Goal: Transaction & Acquisition: Obtain resource

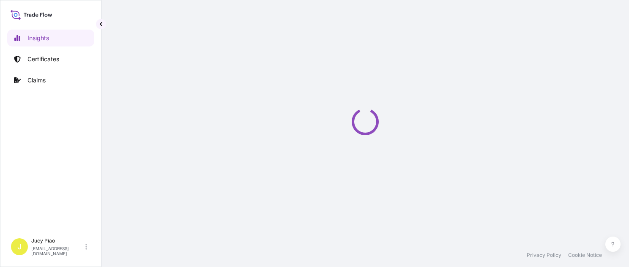
select select "2025"
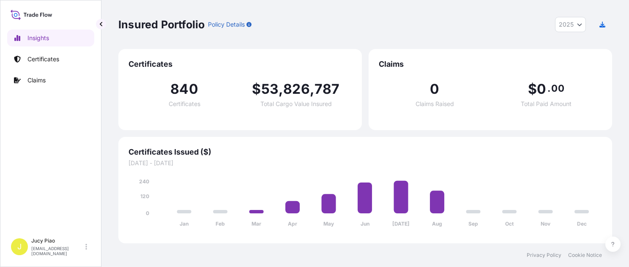
click at [202, 26] on p "Insured Portfolio" at bounding box center [161, 25] width 86 height 14
click at [49, 62] on p "Certificates" at bounding box center [43, 59] width 32 height 8
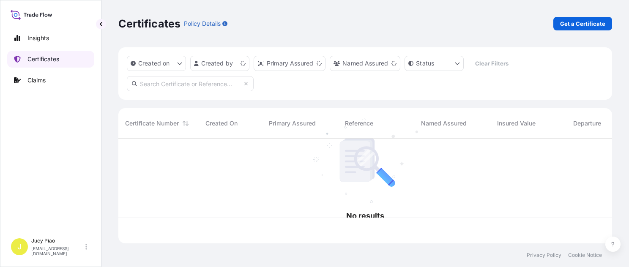
scroll to position [103, 487]
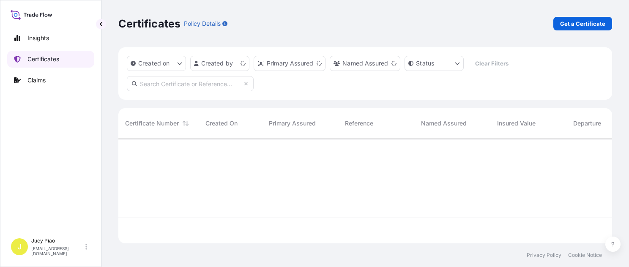
click at [49, 62] on p "Certificates" at bounding box center [43, 59] width 32 height 8
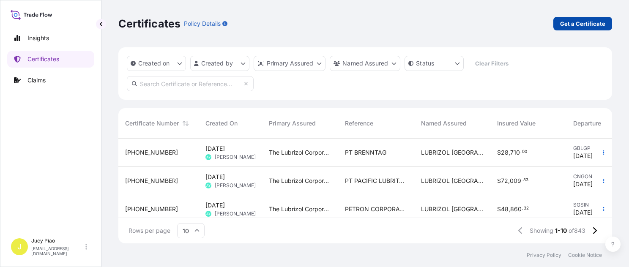
click at [585, 25] on p "Get a Certificate" at bounding box center [582, 23] width 45 height 8
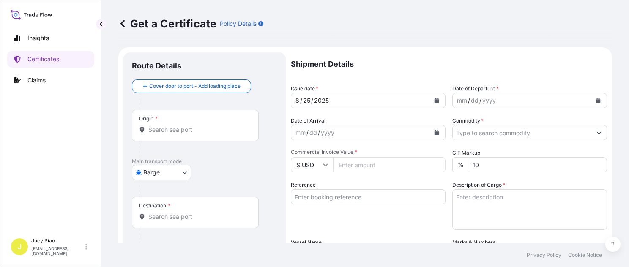
click at [147, 174] on body "Insights Certificates Claims J Jucy Piao [EMAIL_ADDRESS][DOMAIN_NAME] Get a Cer…" at bounding box center [314, 133] width 629 height 267
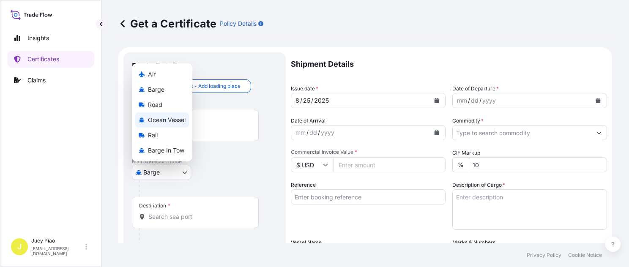
click at [178, 117] on span "Ocean Vessel" at bounding box center [167, 120] width 38 height 8
select select "Ocean Vessel"
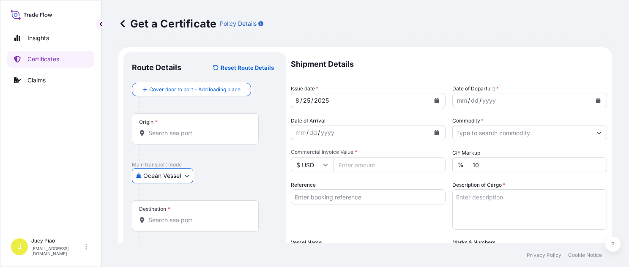
click at [336, 199] on input "Reference" at bounding box center [368, 196] width 155 height 15
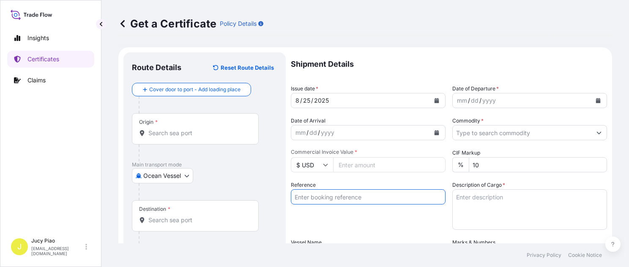
paste input "CSHSE0431656"
type input "CSHSE0431656"
click at [178, 123] on div "Origin *" at bounding box center [195, 128] width 127 height 31
click at [178, 129] on input "Origin *" at bounding box center [198, 133] width 100 height 8
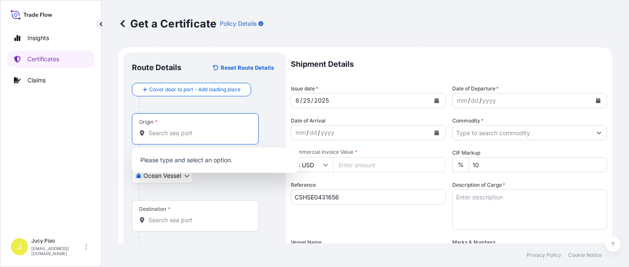
click at [174, 133] on input "Origin *" at bounding box center [198, 133] width 100 height 8
paste input "[GEOGRAPHIC_DATA]"
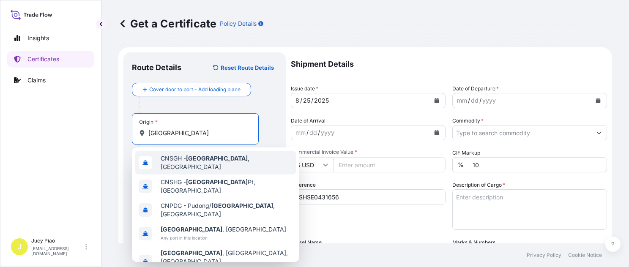
click at [169, 161] on span "CNSGH - [GEOGRAPHIC_DATA] , [GEOGRAPHIC_DATA]" at bounding box center [227, 162] width 132 height 17
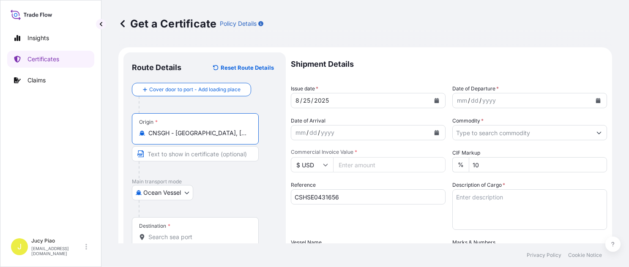
drag, startPoint x: 176, startPoint y: 134, endPoint x: 246, endPoint y: 134, distance: 70.2
click at [246, 134] on input "CNSGH - [GEOGRAPHIC_DATA], [GEOGRAPHIC_DATA]" at bounding box center [198, 133] width 100 height 8
type input "CNSGH - [GEOGRAPHIC_DATA], [GEOGRAPHIC_DATA]"
click at [204, 161] on input "Text to appear on certificate" at bounding box center [195, 153] width 127 height 15
click at [202, 153] on input "Text to appear on certificate" at bounding box center [195, 153] width 127 height 15
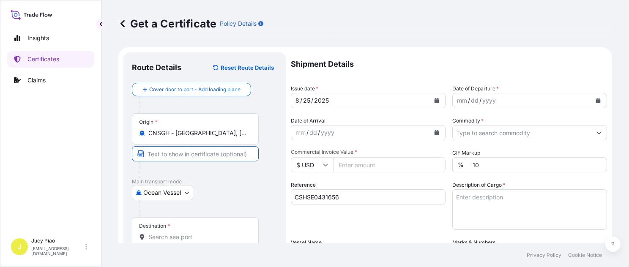
paste input "[GEOGRAPHIC_DATA], [GEOGRAPHIC_DATA]"
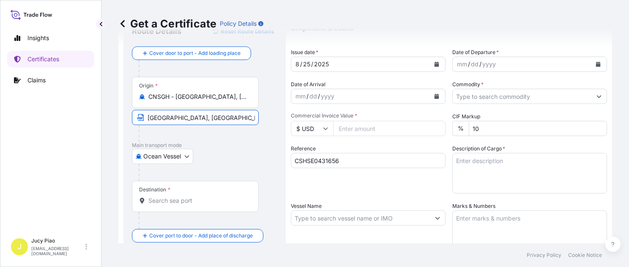
type input "[GEOGRAPHIC_DATA], [GEOGRAPHIC_DATA]"
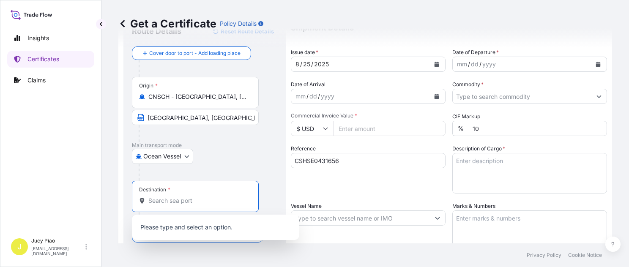
click at [181, 204] on input "Destination *" at bounding box center [198, 201] width 100 height 8
paste input "INCHEON"
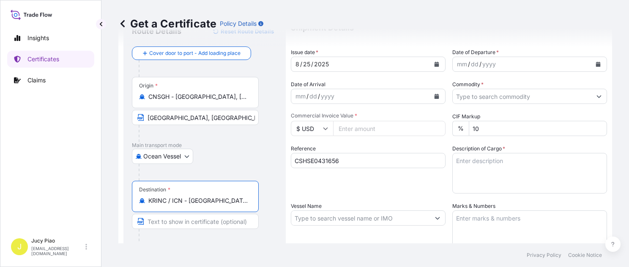
scroll to position [0, 2]
drag, startPoint x: 188, startPoint y: 200, endPoint x: 290, endPoint y: 205, distance: 102.4
click at [290, 205] on form "Route Details Reset Route Details Cover door to port - Add loading place Place …" at bounding box center [365, 229] width 494 height 437
type input "KRINC / ICN - [GEOGRAPHIC_DATA], [GEOGRAPHIC_DATA], [GEOGRAPHIC_DATA]"
click at [208, 222] on input "Text to appear on certificate" at bounding box center [195, 221] width 127 height 15
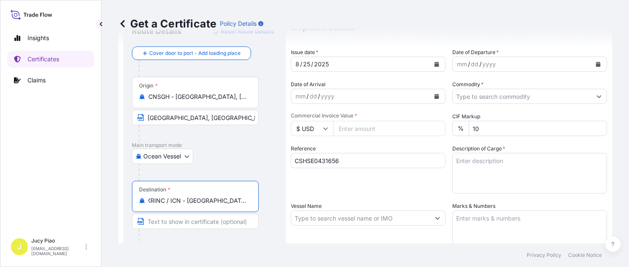
paste input "[GEOGRAPHIC_DATA], [GEOGRAPHIC_DATA], [GEOGRAPHIC_DATA]"
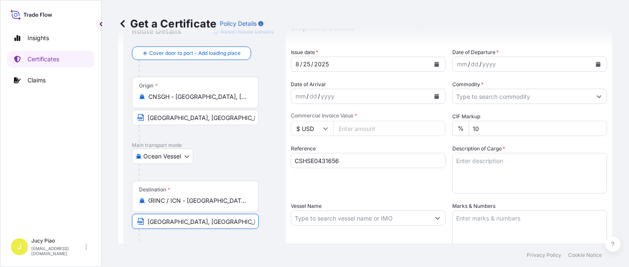
scroll to position [0, 0]
type input "[GEOGRAPHIC_DATA], [GEOGRAPHIC_DATA], [GEOGRAPHIC_DATA]"
click at [386, 179] on div "Reference CSHSE0431656" at bounding box center [368, 169] width 155 height 49
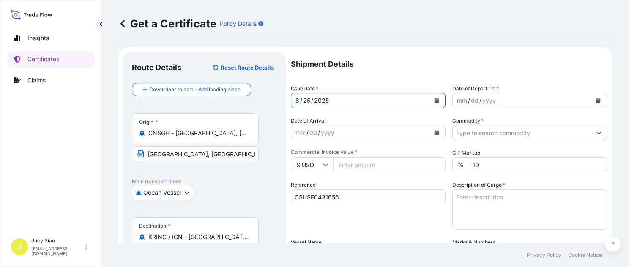
click at [305, 101] on div "25" at bounding box center [306, 101] width 9 height 10
click at [308, 99] on div "25" at bounding box center [306, 101] width 9 height 10
click at [462, 100] on div "mm" at bounding box center [462, 101] width 12 height 10
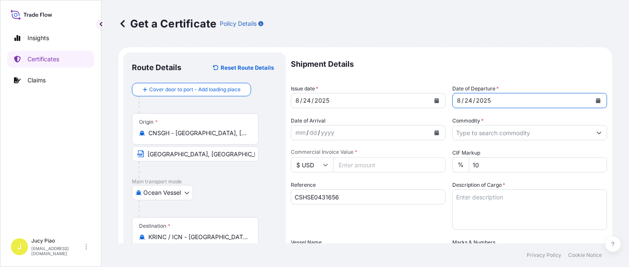
click at [493, 139] on input "Commodity *" at bounding box center [522, 132] width 139 height 15
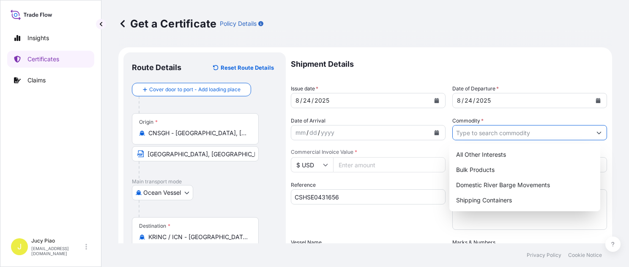
click at [494, 137] on input "Commodity *" at bounding box center [522, 132] width 139 height 15
click at [480, 203] on div "Shipping Containers" at bounding box center [525, 200] width 144 height 15
type input "Shipping Containers"
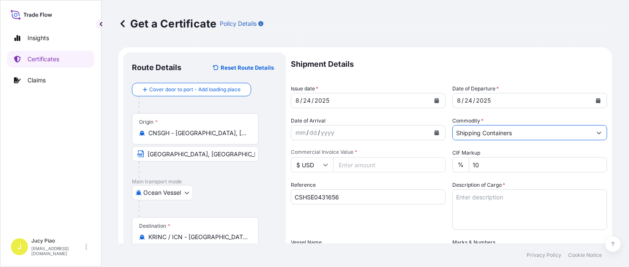
click at [378, 162] on input "Commercial Invoice Value *" at bounding box center [389, 164] width 112 height 15
type input "3924.2"
drag, startPoint x: 414, startPoint y: 224, endPoint x: 428, endPoint y: 217, distance: 15.3
click at [415, 224] on div "Reference CSHSE0431656" at bounding box center [368, 205] width 155 height 49
click at [478, 211] on textarea "Description of Cargo *" at bounding box center [529, 209] width 155 height 41
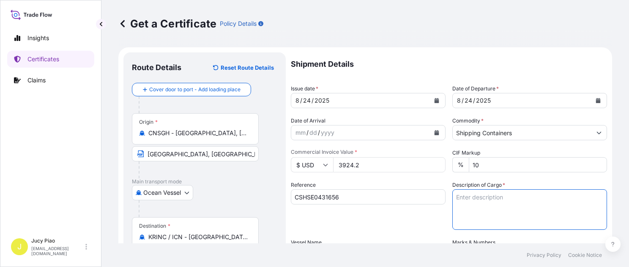
paste textarea "THERMOPLASTIC POLYURETHANE 1 PALLET (40 BAGS)"
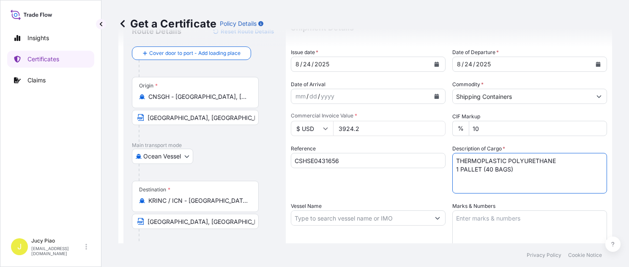
type textarea "THERMOPLASTIC POLYURETHANE 1 PALLET (40 BAGS)"
click at [499, 220] on textarea "Marks & Numbers" at bounding box center [529, 232] width 155 height 42
paste textarea "PO#4503918287"
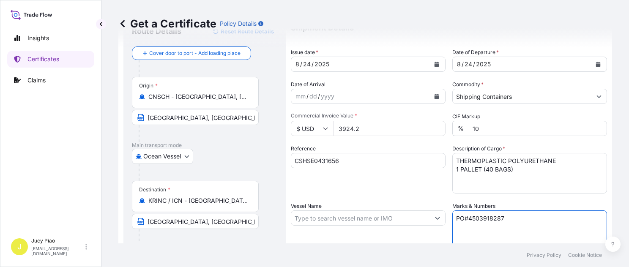
type textarea "PO#4503918287"
click at [348, 217] on input "Vessel Name" at bounding box center [360, 218] width 139 height 15
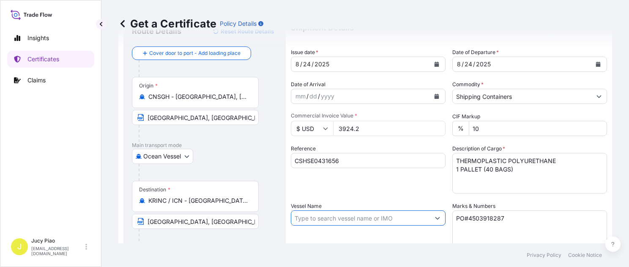
paste input "[PERSON_NAME]"
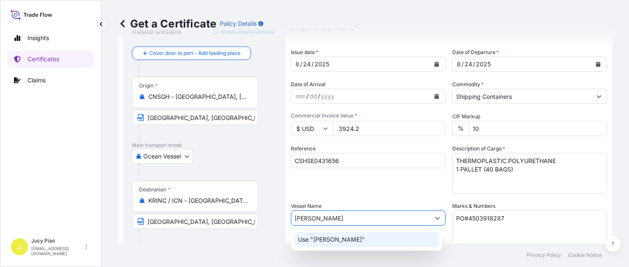
click at [340, 244] on div "Use "[PERSON_NAME]"" at bounding box center [367, 239] width 144 height 15
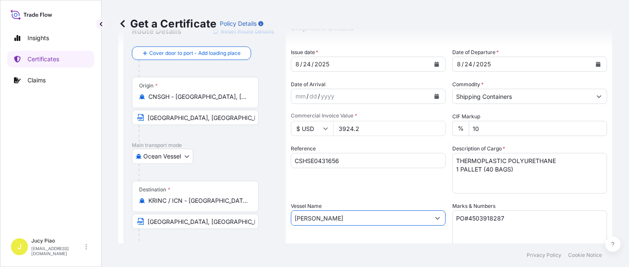
type input "[PERSON_NAME]"
click at [340, 238] on div "Vessel Name [PERSON_NAME]" at bounding box center [368, 227] width 155 height 51
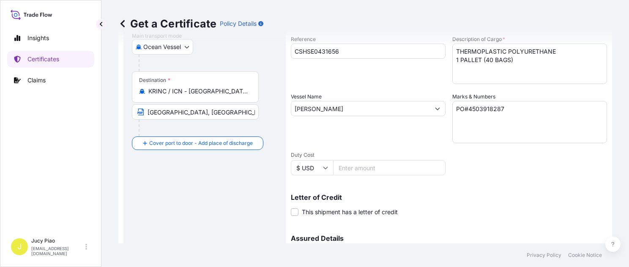
scroll to position [235, 0]
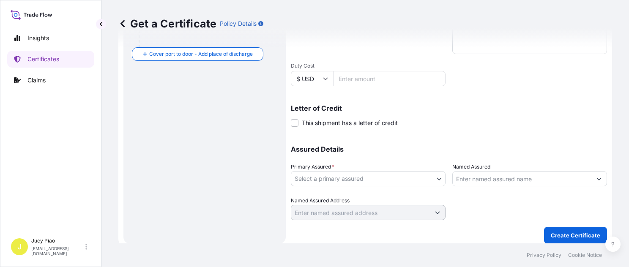
click at [366, 176] on body "0 options available. 1 option available. Insights Certificates Claims J Jucy Pi…" at bounding box center [314, 133] width 629 height 267
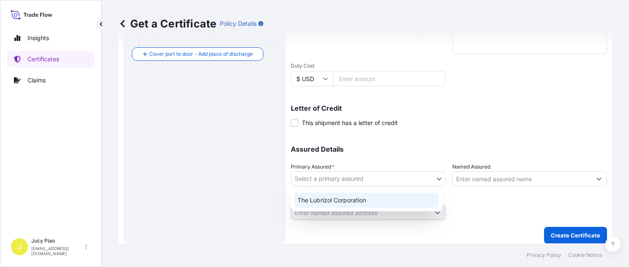
click at [342, 200] on div "The Lubrizol Corporation" at bounding box center [366, 200] width 145 height 15
select select "31566"
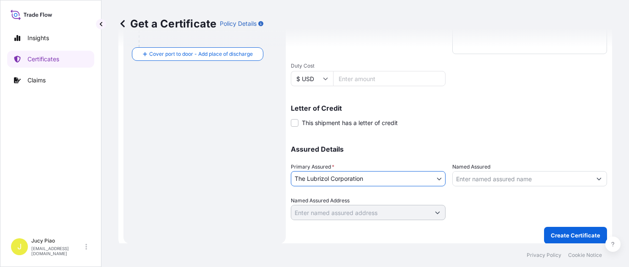
click at [471, 176] on input "Named Assured" at bounding box center [522, 178] width 139 height 15
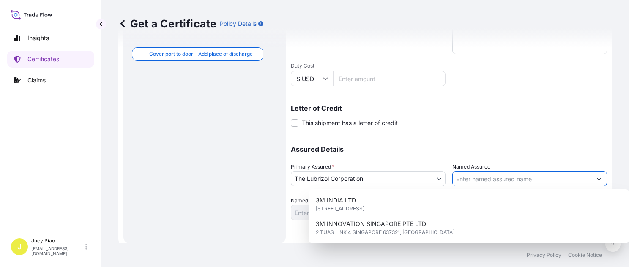
paste input "LUBRIZOL KOREA"
type input "LUBRIZOL KOREA"
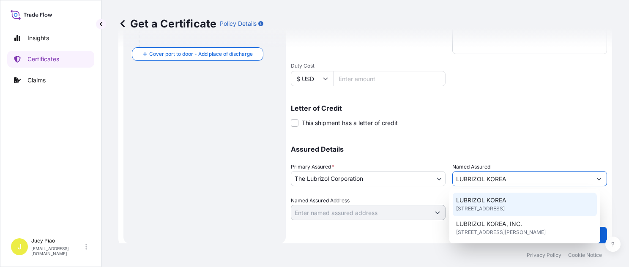
click at [475, 204] on span "LUBRIZOL KOREA" at bounding box center [481, 200] width 50 height 8
type input "4F, [STREET_ADDRESS][PERSON_NAME]"
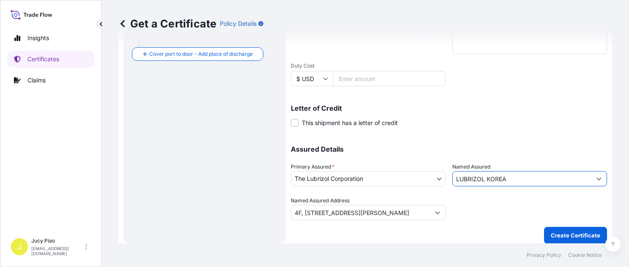
type input "LUBRIZOL KOREA"
click at [475, 204] on div at bounding box center [529, 209] width 155 height 24
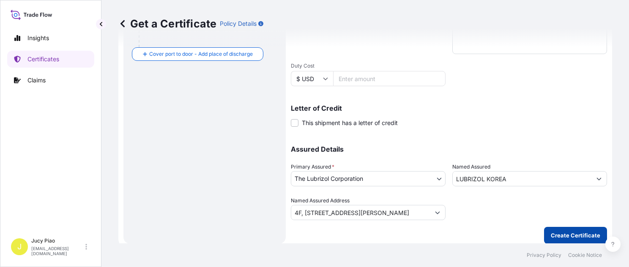
click at [568, 235] on p "Create Certificate" at bounding box center [575, 235] width 49 height 8
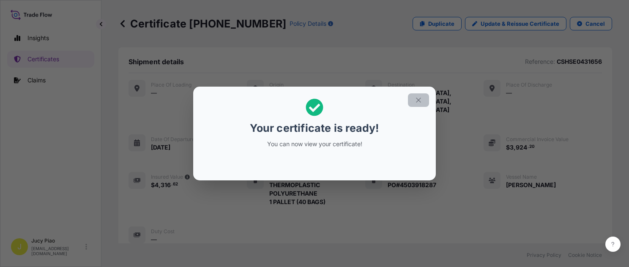
click at [420, 101] on icon "button" at bounding box center [419, 100] width 8 height 8
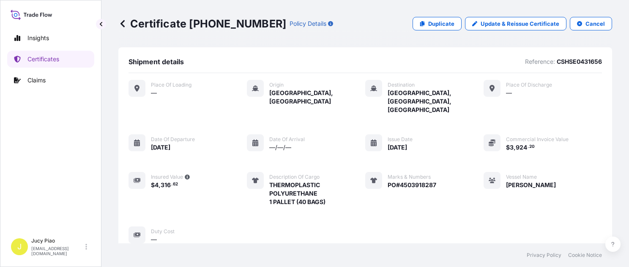
click at [436, 166] on div "Place of Loading — Origin [GEOGRAPHIC_DATA], [GEOGRAPHIC_DATA] Destination [GEO…" at bounding box center [365, 162] width 473 height 164
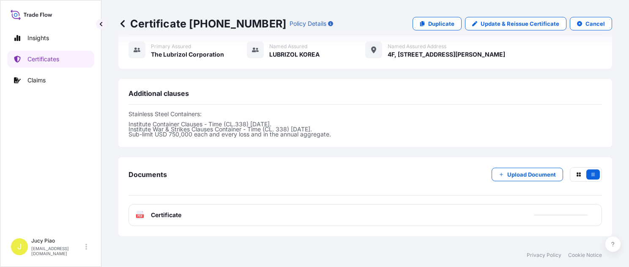
scroll to position [281, 0]
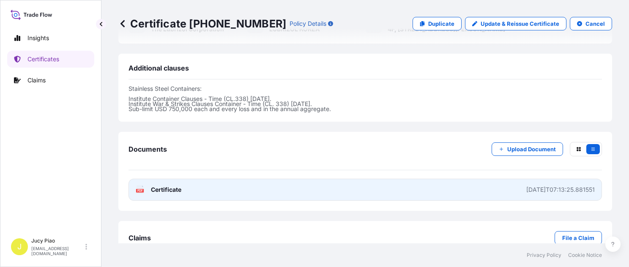
click at [399, 179] on link "PDF Certificate [DATE]T07:13:25.881551" at bounding box center [365, 190] width 473 height 22
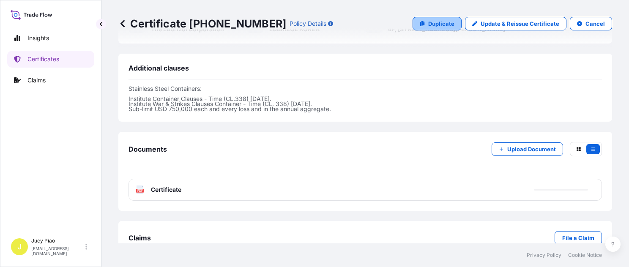
click at [449, 28] on link "Duplicate" at bounding box center [437, 24] width 49 height 14
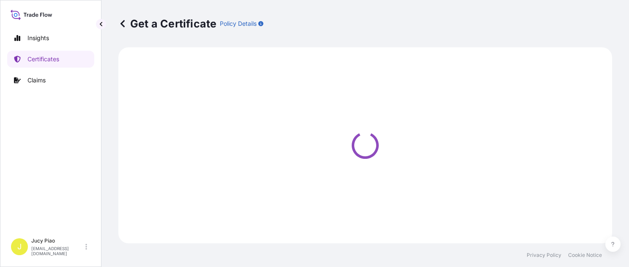
select select "Ocean Vessel"
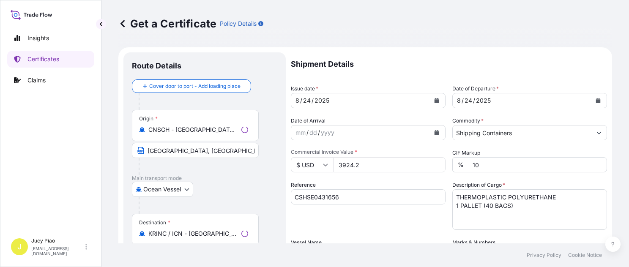
select select "31566"
click at [360, 200] on input "CSHSE0431656" at bounding box center [368, 196] width 155 height 15
drag, startPoint x: 362, startPoint y: 199, endPoint x: 226, endPoint y: 192, distance: 135.9
click at [226, 192] on form "Route Details Cover door to port - Add loading place Place of loading Road / [G…" at bounding box center [365, 265] width 494 height 437
paste input "6395987367"
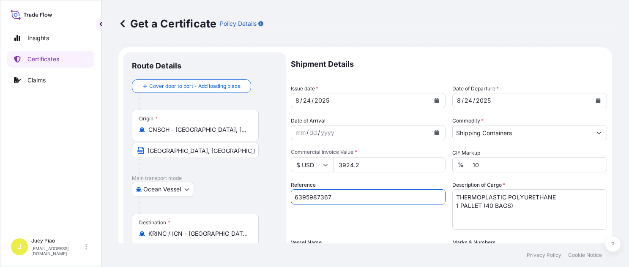
type input "6395987367"
click at [358, 219] on div "Reference 6395987367" at bounding box center [368, 205] width 155 height 49
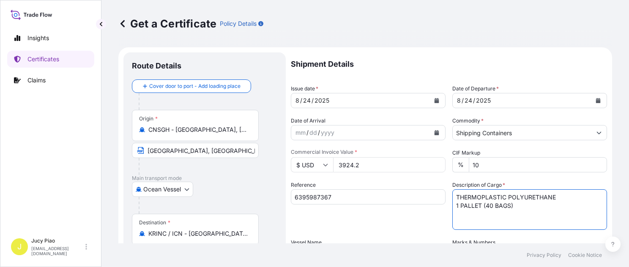
click at [520, 211] on textarea "THERMOPLASTIC POLYURETHANE 1 PALLET (40 BAGS)" at bounding box center [529, 209] width 155 height 41
drag, startPoint x: 513, startPoint y: 210, endPoint x: 446, endPoint y: 208, distance: 67.2
click at [446, 208] on div "Shipment Details Issue date * [DATE] Date of Departure * [DATE] Date of Arrival…" at bounding box center [449, 253] width 316 height 403
paste textarea "STAT-RITE(R) MB S-1131, PE FOIL BAG 10 PALLETS (35"
type textarea "THERMOPLASTIC POLYURETHANE STAT-RITE(R) MB S-1131, PE FOIL BAG 10 PALLETS (350 …"
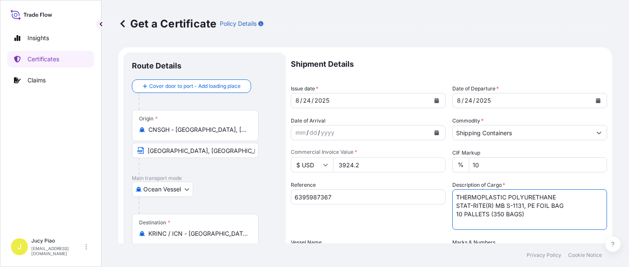
click at [386, 229] on div "Reference 6395987367" at bounding box center [368, 205] width 155 height 49
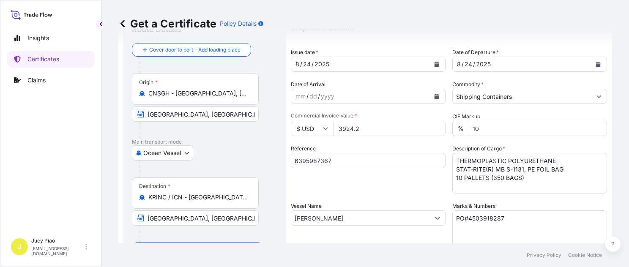
click at [522, 224] on textarea "PO#4503918287" at bounding box center [529, 232] width 155 height 42
drag, startPoint x: 473, startPoint y: 221, endPoint x: 384, endPoint y: 224, distance: 88.4
click at [385, 223] on div "Shipment Details Issue date * [DATE] Date of Departure * [DATE] Date of Arrival…" at bounding box center [449, 217] width 316 height 403
paste textarea "STAT-RITE(R) MB S-1131, PE FOIL BAG 10 PALLETS (350 BAGS)"
click at [360, 193] on div "Reference 6395987367" at bounding box center [368, 169] width 155 height 49
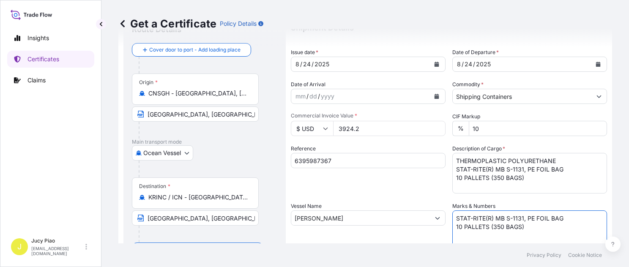
drag, startPoint x: 532, startPoint y: 225, endPoint x: 429, endPoint y: 198, distance: 106.7
click at [429, 198] on div "Shipment Details Issue date * [DATE] Date of Departure * [DATE] Date of Arrival…" at bounding box center [449, 217] width 316 height 403
paste textarea "PO# 4503916503"
type textarea "PO# 4503916503"
click at [362, 182] on div "Reference 6395987367" at bounding box center [368, 169] width 155 height 49
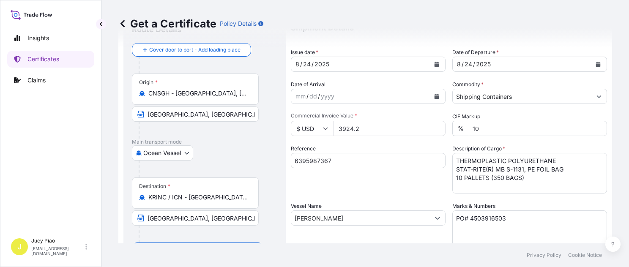
scroll to position [0, 0]
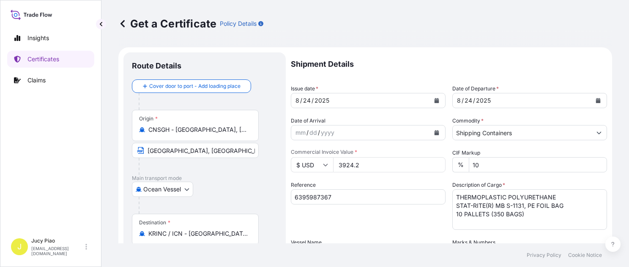
click at [367, 166] on input "3924.2" at bounding box center [389, 164] width 112 height 15
drag, startPoint x: 370, startPoint y: 165, endPoint x: 293, endPoint y: 161, distance: 77.5
click at [293, 161] on div "$ USD 3924.2" at bounding box center [368, 164] width 155 height 15
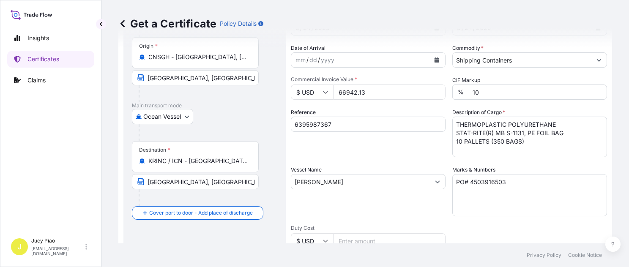
scroll to position [235, 0]
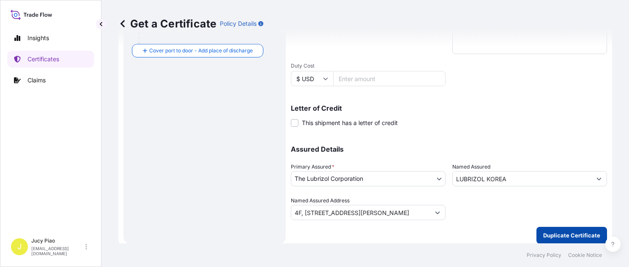
type input "66942.13"
click at [561, 238] on p "Duplicate Certificate" at bounding box center [571, 235] width 57 height 8
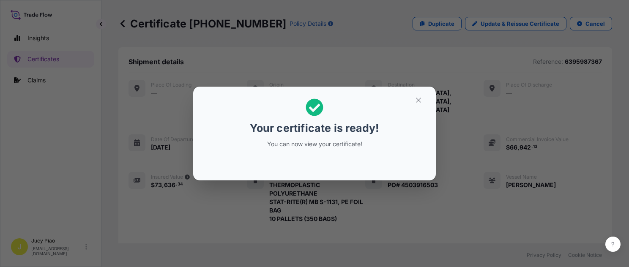
click at [418, 99] on icon "button" at bounding box center [419, 100] width 8 height 8
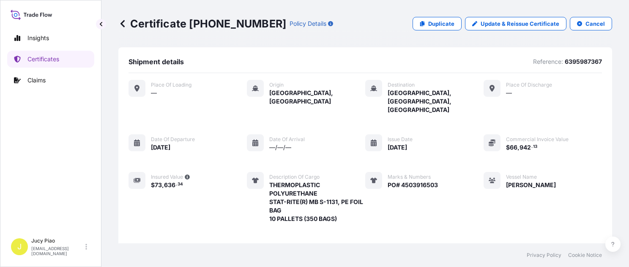
click at [463, 171] on div "Place of Loading — Origin [GEOGRAPHIC_DATA], [GEOGRAPHIC_DATA] Destination [GEO…" at bounding box center [365, 170] width 473 height 181
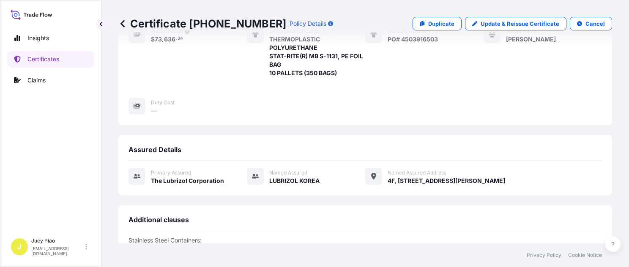
scroll to position [292, 0]
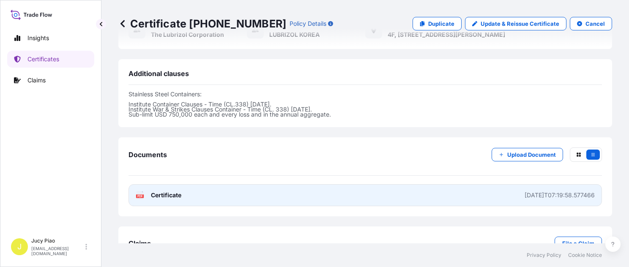
click at [469, 184] on link "PDF Certificate [DATE]T07:19:58.577466" at bounding box center [365, 195] width 473 height 22
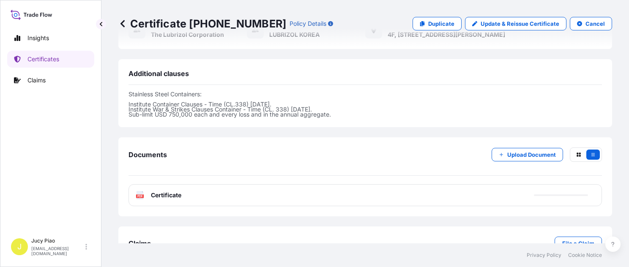
click at [60, 58] on link "Certificates" at bounding box center [50, 59] width 87 height 17
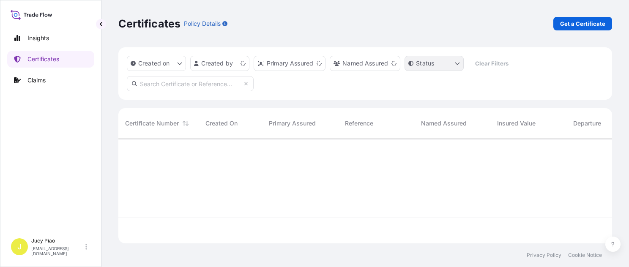
scroll to position [103, 487]
click at [569, 24] on p "Get a Certificate" at bounding box center [582, 23] width 45 height 8
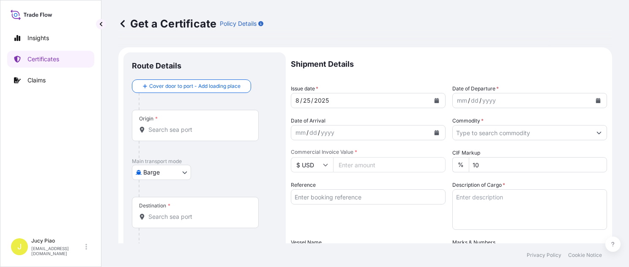
click at [196, 169] on div "Main transport mode Barge Air Barge Road Ocean Vessel Rail Barge in [GEOGRAPHIC…" at bounding box center [204, 177] width 145 height 39
click at [186, 171] on body "Insights Certificates Claims J Jucy Piao [EMAIL_ADDRESS][DOMAIN_NAME] Get a Cer…" at bounding box center [314, 133] width 629 height 267
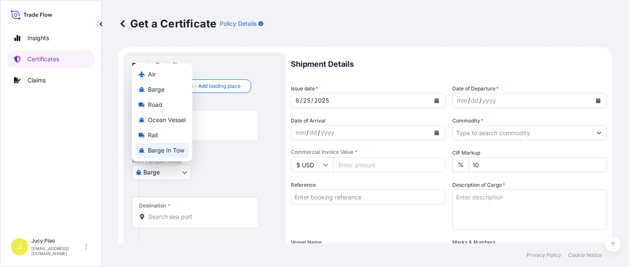
click at [173, 122] on span "Ocean Vessel" at bounding box center [167, 120] width 38 height 8
select select "Ocean Vessel"
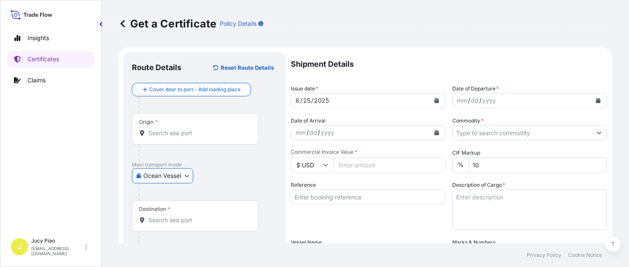
click at [345, 212] on div "Reference" at bounding box center [368, 205] width 155 height 49
drag, startPoint x: 347, startPoint y: 199, endPoint x: 345, endPoint y: 203, distance: 4.6
click at [347, 199] on input "Reference" at bounding box center [368, 196] width 155 height 15
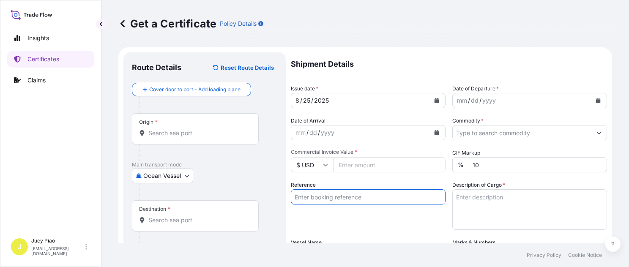
paste input "SNLFSHTL0200893"
type input "SNLFSHTL0200893"
click at [329, 221] on div "Reference SNLFSHTL0200893" at bounding box center [368, 205] width 155 height 49
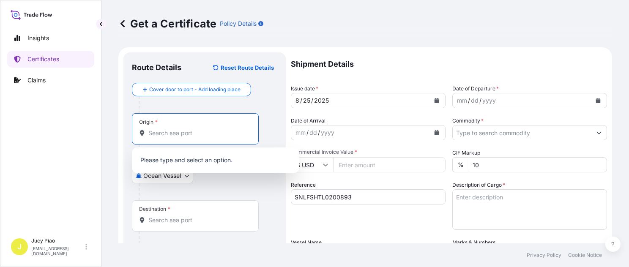
click at [227, 131] on input "Origin *" at bounding box center [198, 133] width 100 height 8
paste input "[GEOGRAPHIC_DATA],"
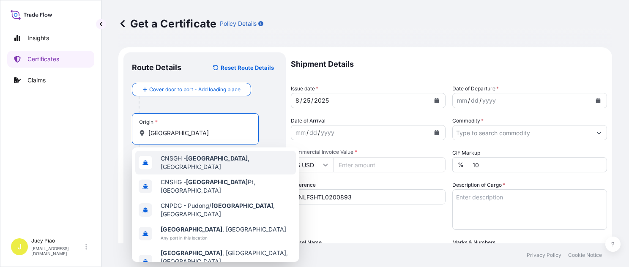
click at [215, 157] on span "CNSGH - [GEOGRAPHIC_DATA] , [GEOGRAPHIC_DATA]" at bounding box center [227, 162] width 132 height 17
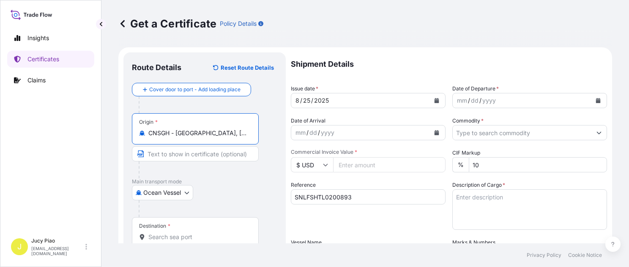
drag, startPoint x: 176, startPoint y: 135, endPoint x: 236, endPoint y: 136, distance: 60.5
click at [236, 136] on input "CNSGH - [GEOGRAPHIC_DATA], [GEOGRAPHIC_DATA]" at bounding box center [198, 133] width 100 height 8
type input "CNSGH - [GEOGRAPHIC_DATA], [GEOGRAPHIC_DATA]"
click at [222, 155] on input "Text to appear on certificate" at bounding box center [195, 153] width 127 height 15
paste input "[GEOGRAPHIC_DATA], [GEOGRAPHIC_DATA]"
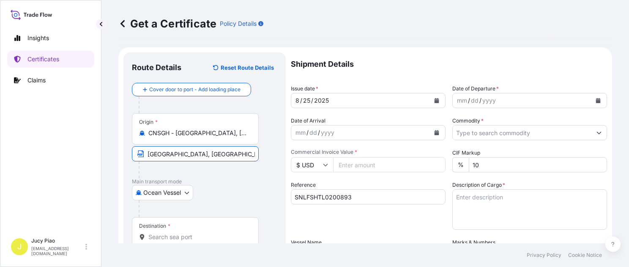
scroll to position [73, 0]
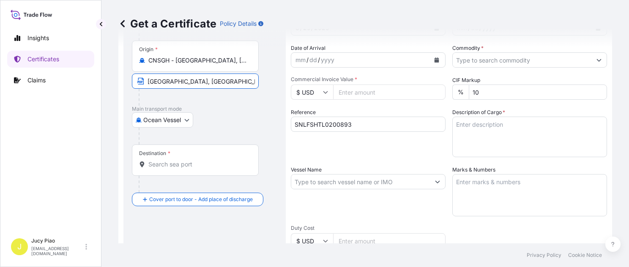
type input "[GEOGRAPHIC_DATA], [GEOGRAPHIC_DATA]"
click at [213, 173] on div "Destination *" at bounding box center [195, 160] width 127 height 31
click at [213, 169] on input "Destination *" at bounding box center [198, 164] width 100 height 8
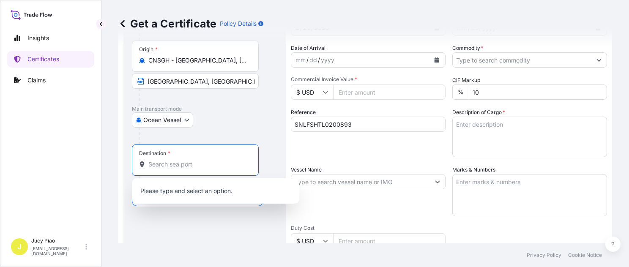
click at [213, 168] on input "Destination *" at bounding box center [198, 164] width 100 height 8
paste input "[GEOGRAPHIC_DATA], [GEOGRAPHIC_DATA]"
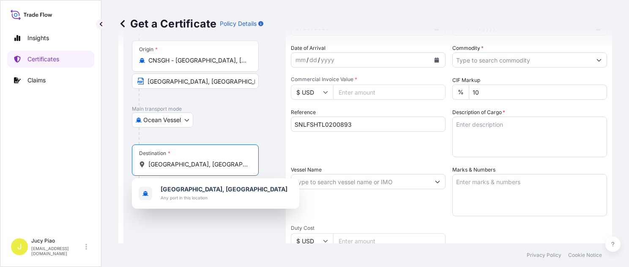
click at [208, 165] on input "[GEOGRAPHIC_DATA], [GEOGRAPHIC_DATA]" at bounding box center [198, 164] width 100 height 8
drag, startPoint x: 220, startPoint y: 167, endPoint x: 41, endPoint y: 153, distance: 179.7
click at [42, 153] on div "Insights Certificates Claims J Jucy Piao [EMAIL_ADDRESS][DOMAIN_NAME] Get a Cer…" at bounding box center [314, 133] width 629 height 267
paste input "KEELUNG"
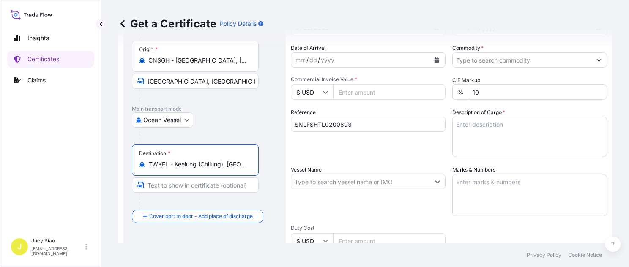
drag, startPoint x: 175, startPoint y: 165, endPoint x: 284, endPoint y: 177, distance: 109.2
click at [286, 167] on form "Route Details Reset Route Details Cover door to port - Add loading place Place …" at bounding box center [365, 193] width 494 height 437
type input "TWKEL - Keelung (Chilung), [GEOGRAPHIC_DATA]"
click at [196, 190] on input "Text to appear on certificate" at bounding box center [195, 185] width 127 height 15
paste input "Keelung (Chilung), [GEOGRAPHIC_DATA]"
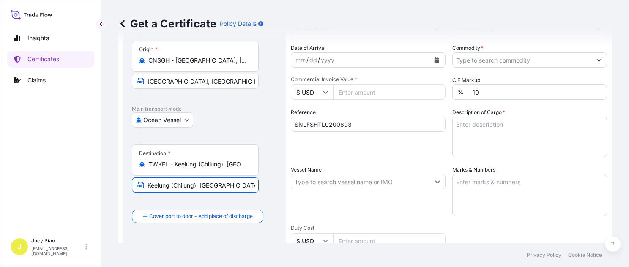
drag, startPoint x: 172, startPoint y: 183, endPoint x: 197, endPoint y: 183, distance: 24.5
click at [197, 183] on input "Keelung (Chilung), [GEOGRAPHIC_DATA]" at bounding box center [195, 185] width 127 height 15
type input "Keelung, [GEOGRAPHIC_DATA]"
click at [384, 147] on div "Reference SNLFSHTL0200893" at bounding box center [368, 132] width 155 height 49
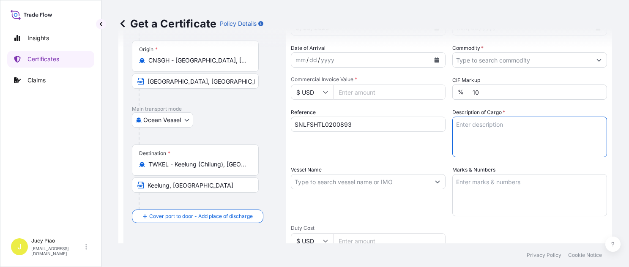
click at [500, 144] on textarea "Description of Cargo *" at bounding box center [529, 137] width 155 height 41
paste textarea "THERMOPLASTIC POLYURETHANE 80 PALLETS (80 BOXES)"
type textarea "THERMOPLASTIC POLYURETHANE 80 PALLETS (80 BOXES)"
click at [497, 206] on textarea "Marks & Numbers" at bounding box center [529, 195] width 155 height 42
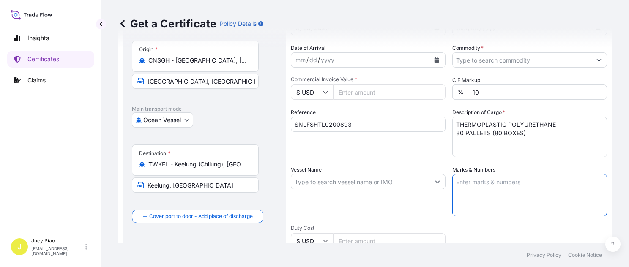
paste textarea "CATHAY/ PO2025072106 CUSTOMER MATERIAL CODE: TPTDE001 V 7"
type textarea "CATHAY/ PO2025072106 CUSTOMER MATERIAL CODE: TPTDE001 V 7"
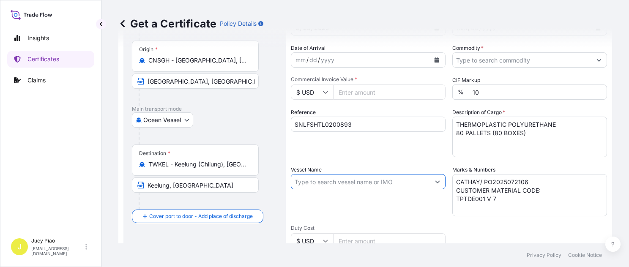
click at [329, 179] on input "Vessel Name" at bounding box center [360, 181] width 139 height 15
paste input "SNL NANTONG"
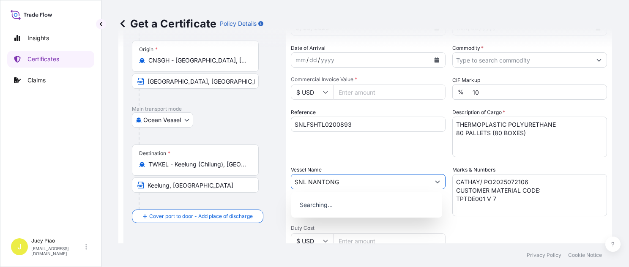
type input "SNL NANTONG"
click at [372, 156] on div "Reference SNLFSHTL0200893" at bounding box center [368, 132] width 155 height 49
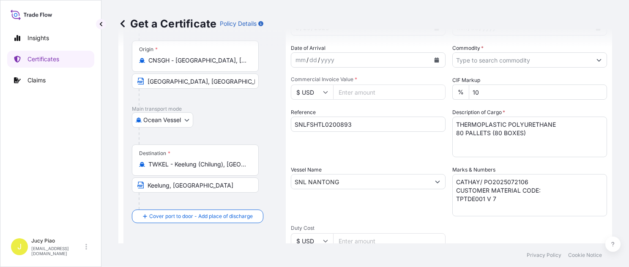
click at [359, 177] on input "SNL NANTONG" at bounding box center [360, 181] width 139 height 15
drag, startPoint x: 359, startPoint y: 183, endPoint x: 206, endPoint y: 181, distance: 153.0
click at [206, 181] on form "Route Details Reset Route Details Cover door to port - Add loading place Place …" at bounding box center [365, 193] width 494 height 437
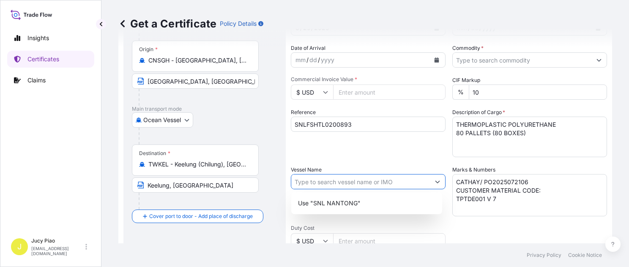
click at [365, 150] on div "Reference SNLFSHTL0200893" at bounding box center [368, 132] width 155 height 49
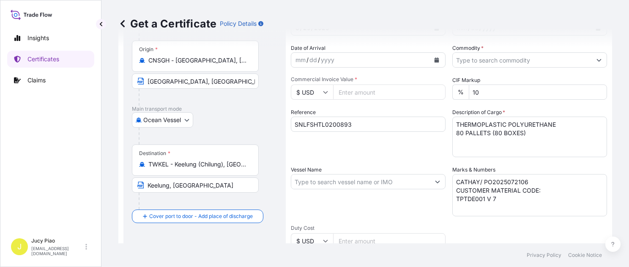
click at [338, 181] on input "Vessel Name" at bounding box center [360, 181] width 139 height 15
paste input "SNL NANTONG"
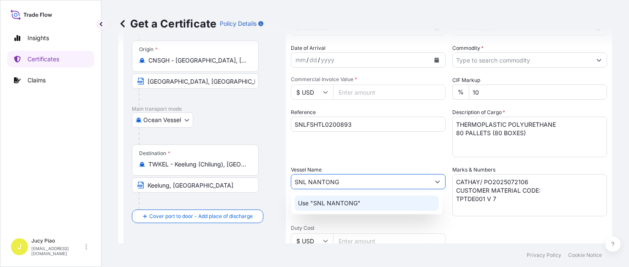
click at [342, 202] on p "Use "SNL NANTONG"" at bounding box center [329, 203] width 63 height 8
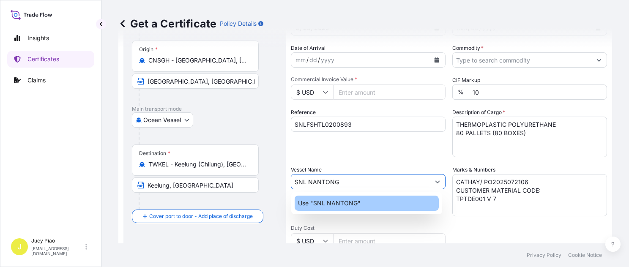
type input "SNL NANTONG"
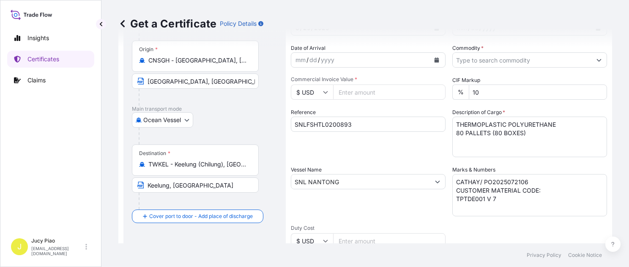
click at [350, 170] on div "Vessel Name SNL NANTONG" at bounding box center [368, 191] width 155 height 51
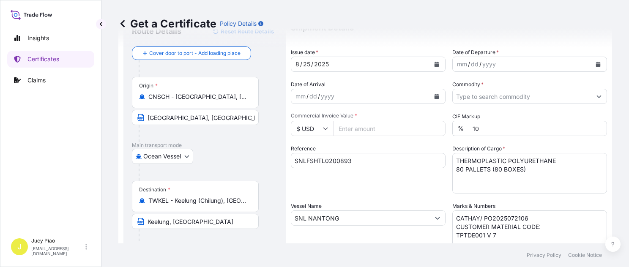
click at [306, 66] on div "25" at bounding box center [306, 64] width 9 height 10
click at [456, 68] on div "mm" at bounding box center [462, 64] width 12 height 10
click at [484, 95] on input "Commodity *" at bounding box center [522, 96] width 139 height 15
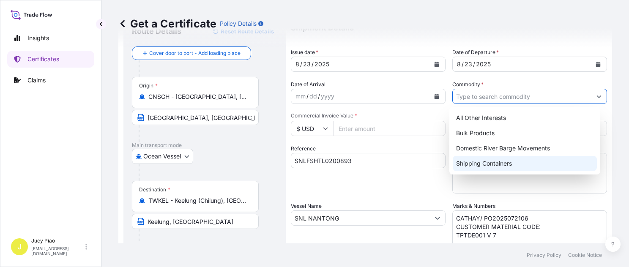
click at [473, 168] on div "Shipping Containers" at bounding box center [525, 163] width 144 height 15
type input "Shipping Containers"
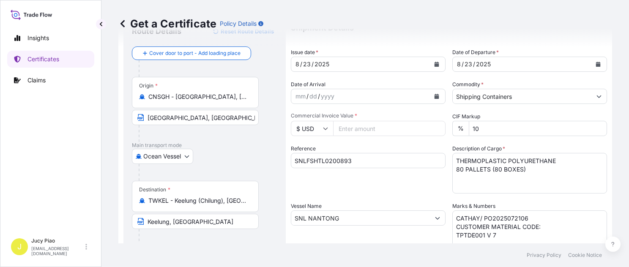
click at [388, 132] on input "Commercial Invoice Value *" at bounding box center [389, 128] width 112 height 15
type input "164000"
click at [409, 194] on div "Shipment Details Issue date * [DATE] Date of Departure * [DATE] Date of Arrival…" at bounding box center [449, 217] width 316 height 403
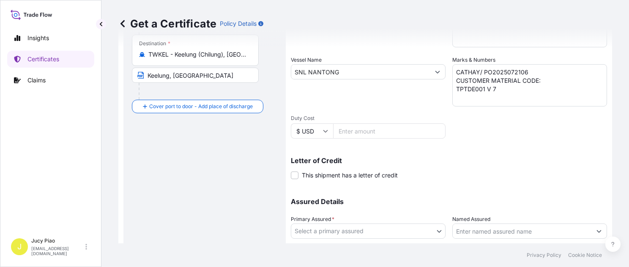
scroll to position [219, 0]
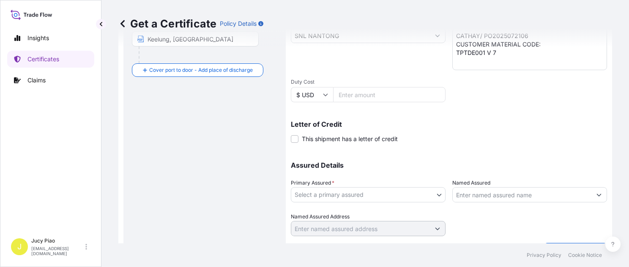
click at [396, 197] on body "Insights Certificates Claims J Jucy Piao [EMAIL_ADDRESS][DOMAIN_NAME] Get a Cer…" at bounding box center [314, 133] width 629 height 267
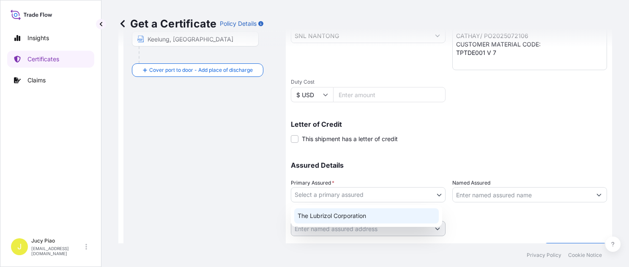
click at [355, 213] on div "The Lubrizol Corporation" at bounding box center [366, 215] width 145 height 15
select select "31566"
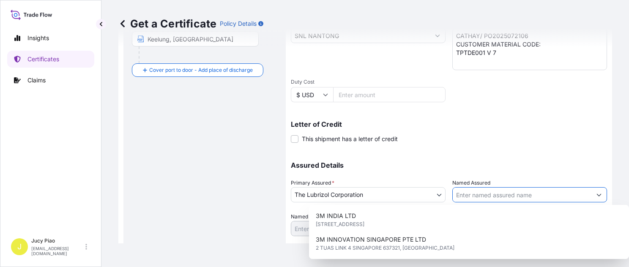
click at [487, 197] on input "Named Assured" at bounding box center [522, 194] width 139 height 15
paste input "CATHAY CONSOLIDATED INC"
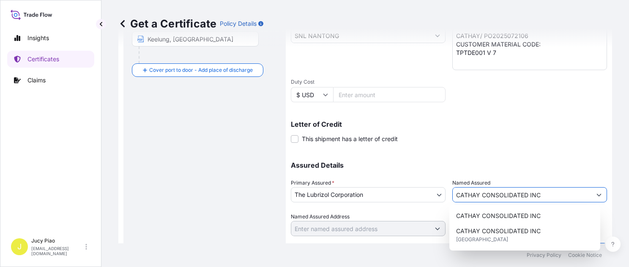
click at [505, 217] on span "CATHAY CONSOLIDATED INC" at bounding box center [498, 216] width 85 height 8
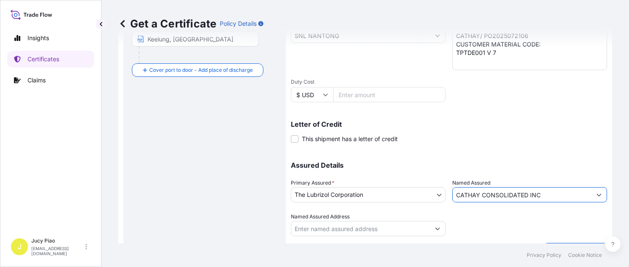
type input "CATHAY CONSOLIDATED INC"
click at [566, 240] on div "Get a Certificate Policy Details Route Details Reset Route Details Cover door t…" at bounding box center [365, 121] width 528 height 243
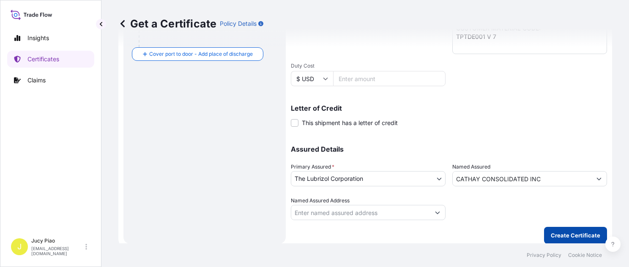
click at [557, 227] on button "Create Certificate" at bounding box center [575, 235] width 63 height 17
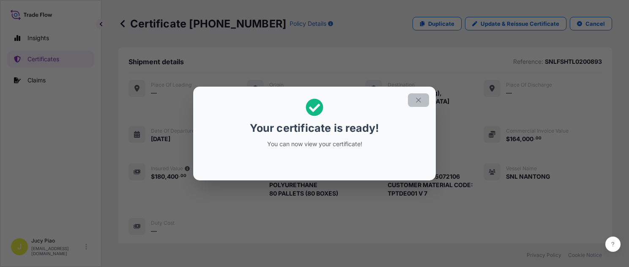
click at [419, 101] on icon "button" at bounding box center [418, 100] width 5 height 5
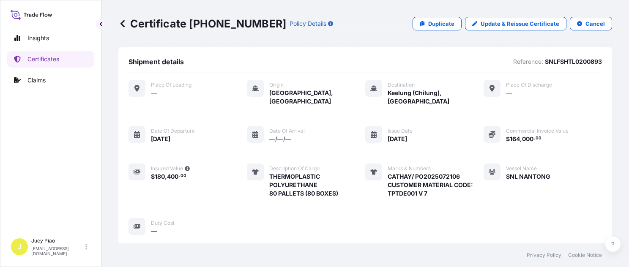
click at [586, 149] on div "Place of Loading — Origin [GEOGRAPHIC_DATA], [GEOGRAPHIC_DATA] Destination [GEO…" at bounding box center [365, 158] width 473 height 156
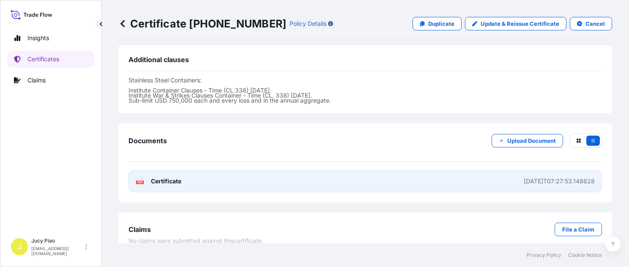
click at [483, 175] on link "PDF Certificate [DATE]T07:27:53.148628" at bounding box center [365, 181] width 473 height 22
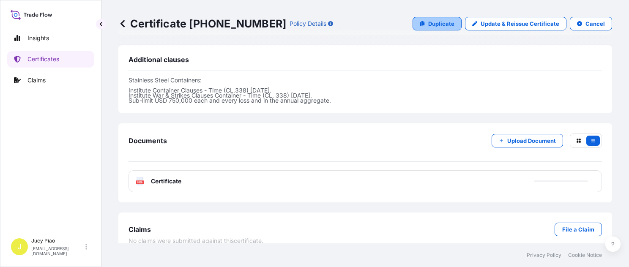
click at [439, 24] on p "Duplicate" at bounding box center [441, 23] width 26 height 8
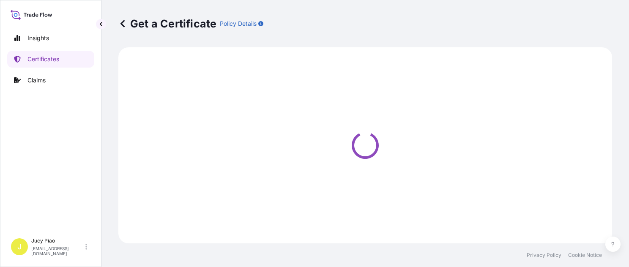
select select "Ocean Vessel"
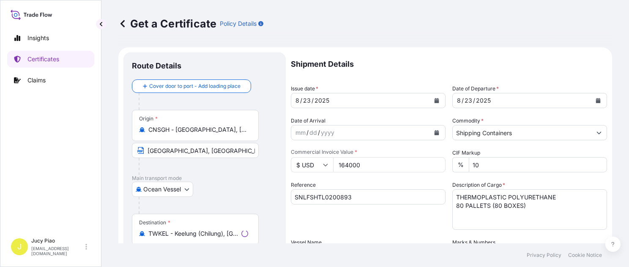
select select "31566"
drag, startPoint x: 372, startPoint y: 199, endPoint x: 231, endPoint y: 189, distance: 141.1
click at [208, 183] on form "Route Details Cover door to port - Add loading place Place of loading Road / [G…" at bounding box center [365, 265] width 494 height 437
paste input "2"
type input "SNLFSHTL0200892"
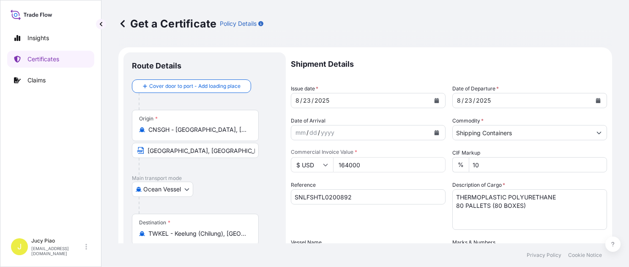
click at [352, 168] on input "164000" at bounding box center [389, 164] width 112 height 15
drag, startPoint x: 348, startPoint y: 166, endPoint x: 340, endPoint y: 165, distance: 7.7
click at [340, 165] on input "164000" at bounding box center [389, 164] width 112 height 15
type input "1000"
type input "252000"
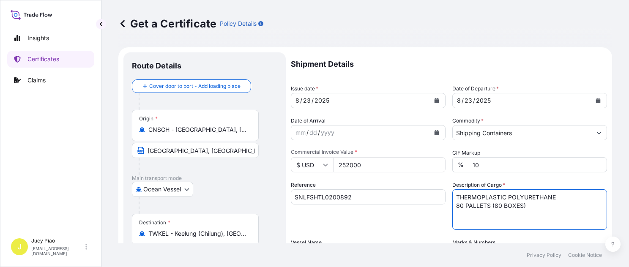
click at [455, 213] on textarea "THERMOPLASTIC POLYURETHANE 80 PALLETS (80 BOXES)" at bounding box center [529, 209] width 155 height 41
drag, startPoint x: 433, startPoint y: 208, endPoint x: 419, endPoint y: 208, distance: 14.4
click at [419, 208] on div "Shipment Details Issue date * [DATE] Date of Departure * [DATE] Date of Arrival…" at bounding box center [449, 253] width 316 height 403
paste textarea "120 PALLETS (12"
type textarea "THERMOPLASTIC POLYURETHANE 120 PALLETS (120 BOXES)"
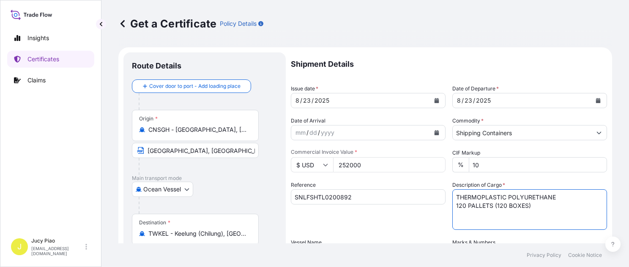
click at [396, 221] on div "Reference SNLFSHTL0200892" at bounding box center [368, 205] width 155 height 49
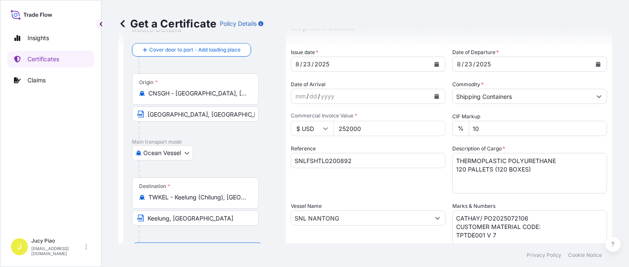
click at [503, 235] on textarea "CATHAY/ PO2025072106 CUSTOMER MATERIAL CODE: TPTDE001 V 7" at bounding box center [529, 232] width 155 height 42
drag, startPoint x: 497, startPoint y: 237, endPoint x: 420, endPoint y: 197, distance: 86.8
click at [420, 197] on div "Shipment Details Issue date * [DATE] Date of Departure * [DATE] Date of Arrival…" at bounding box center [449, 217] width 316 height 403
paste textarea "1801 CUSTOMER MATERIAL CODE: TPTDE001 V 3"
type textarea "CATHAY/ PO2025071801 CUSTOMER MATERIAL CODE: TPTDE001 V 3"
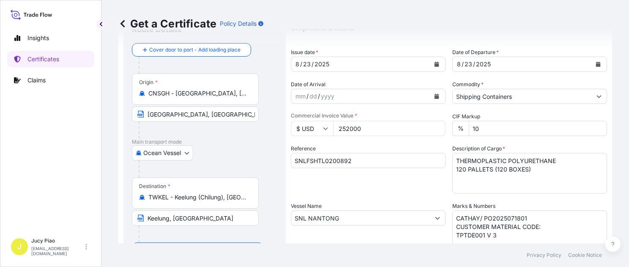
click at [366, 181] on div "Reference SNLFSHTL0200892" at bounding box center [368, 169] width 155 height 49
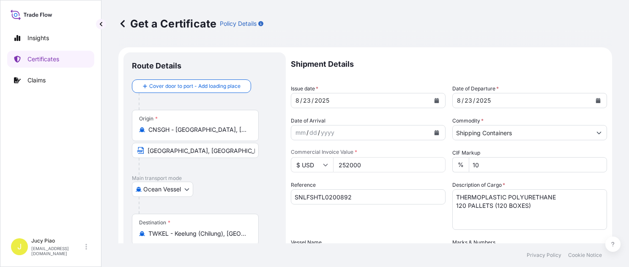
click at [408, 226] on div "Reference SNLFSHTL0200892" at bounding box center [368, 205] width 155 height 49
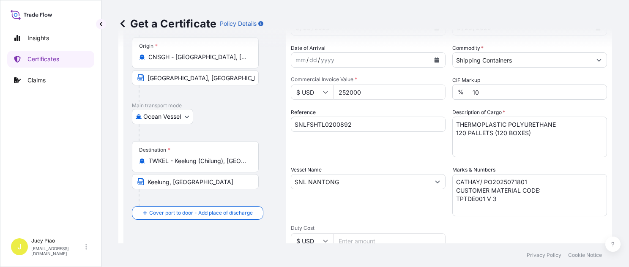
scroll to position [235, 0]
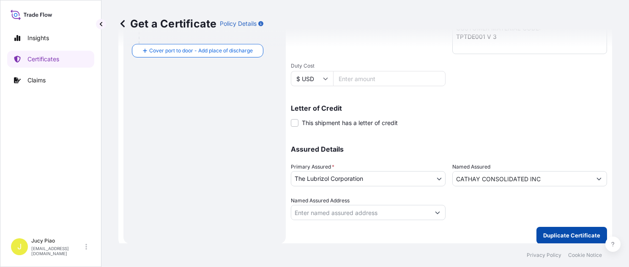
click at [584, 243] on button "Duplicate Certificate" at bounding box center [571, 235] width 71 height 17
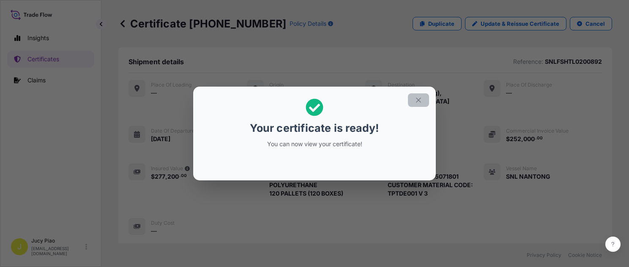
click at [418, 98] on icon "button" at bounding box center [419, 100] width 8 height 8
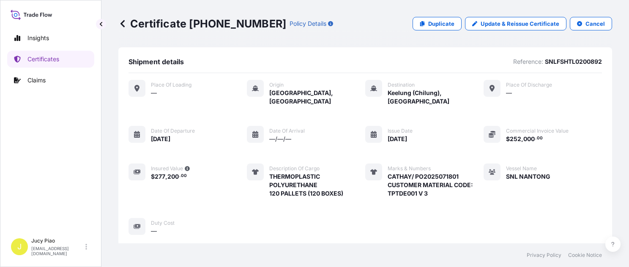
scroll to position [281, 0]
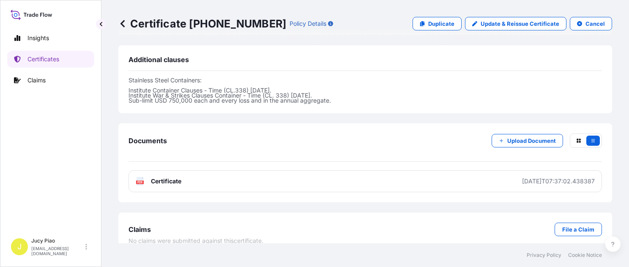
click at [455, 181] on div "Documents Upload Document PDF Certificate [DATE]T07:37:02.438387" at bounding box center [365, 162] width 494 height 79
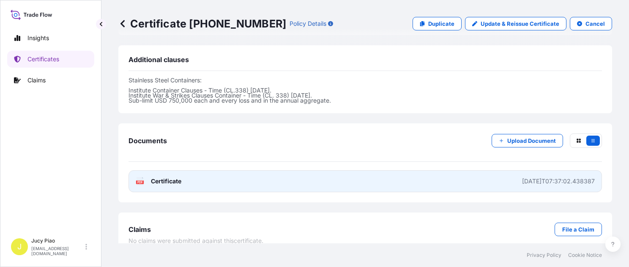
click at [374, 173] on link "PDF Certificate [DATE]T07:37:02.438387" at bounding box center [365, 181] width 473 height 22
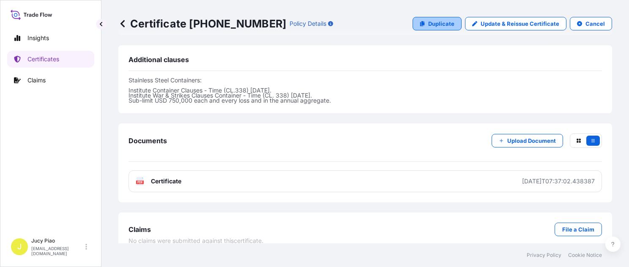
click at [445, 18] on link "Duplicate" at bounding box center [437, 24] width 49 height 14
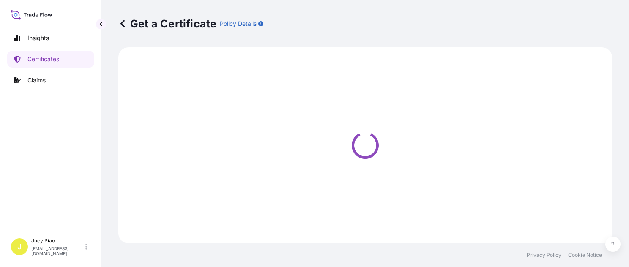
click at [445, 22] on div "Get a Certificate Policy Details" at bounding box center [365, 24] width 494 height 14
select select "Ocean Vessel"
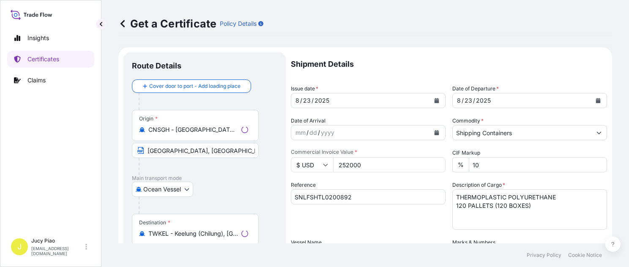
select select "31566"
click at [369, 197] on input "SNLFSHTL0200892" at bounding box center [368, 196] width 155 height 15
drag, startPoint x: 374, startPoint y: 200, endPoint x: 264, endPoint y: 195, distance: 110.4
click at [264, 195] on form "Route Details Cover door to port - Add loading place Place of loading Road / [G…" at bounding box center [365, 265] width 494 height 437
paste input "CSHSE0431443"
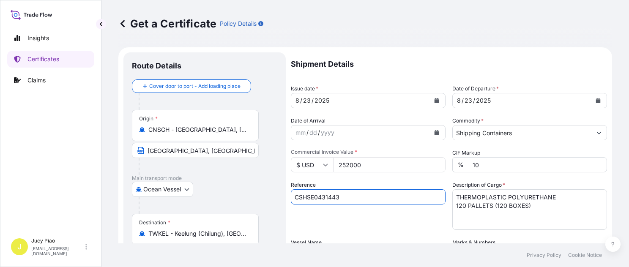
type input "CSHSE0431443"
click at [328, 207] on div "Reference CSHSE0431443" at bounding box center [368, 205] width 155 height 49
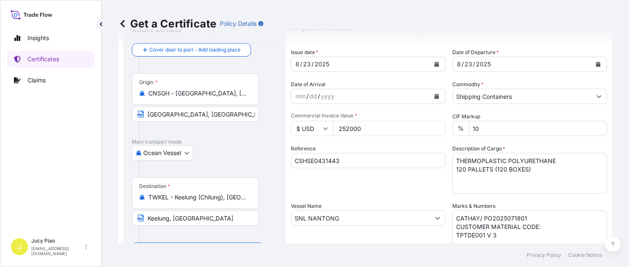
drag, startPoint x: 210, startPoint y: 195, endPoint x: 149, endPoint y: 192, distance: 60.9
click at [149, 192] on div "Destination * TWKEL - Keelung ([GEOGRAPHIC_DATA]), [GEOGRAPHIC_DATA]" at bounding box center [195, 193] width 127 height 31
drag, startPoint x: 240, startPoint y: 199, endPoint x: 247, endPoint y: 199, distance: 6.8
click at [240, 199] on input "TWKEL - Keelung (Chilung), [GEOGRAPHIC_DATA]" at bounding box center [198, 197] width 100 height 8
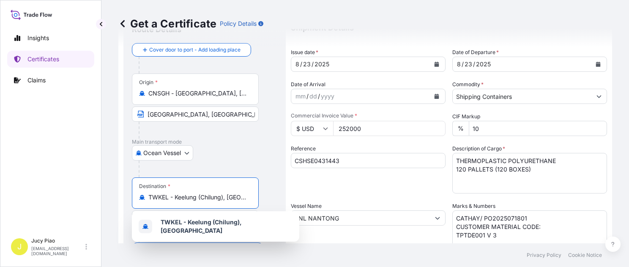
click at [211, 196] on input "TWKEL - Keelung (Chilung), [GEOGRAPHIC_DATA]" at bounding box center [198, 197] width 100 height 8
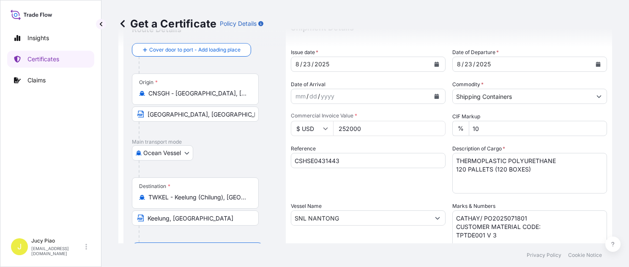
drag, startPoint x: 248, startPoint y: 198, endPoint x: 139, endPoint y: 195, distance: 109.1
click at [139, 195] on div "TWKEL - Keelung (Chilung), [GEOGRAPHIC_DATA]" at bounding box center [195, 197] width 112 height 8
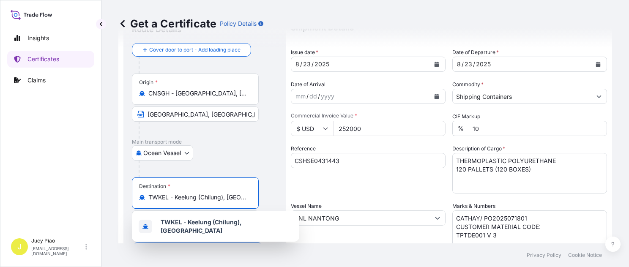
drag, startPoint x: 139, startPoint y: 195, endPoint x: 182, endPoint y: 201, distance: 43.1
click at [182, 201] on div "Destination * TWKEL - Keelung ([GEOGRAPHIC_DATA]), [GEOGRAPHIC_DATA]" at bounding box center [195, 193] width 127 height 31
click at [182, 201] on input "TWKEL - Keelung (Chilung), [GEOGRAPHIC_DATA]" at bounding box center [198, 197] width 100 height 8
click at [213, 202] on div "Destination * TWKEL - Keelung ([GEOGRAPHIC_DATA]), [GEOGRAPHIC_DATA]" at bounding box center [195, 193] width 127 height 31
click at [213, 202] on input "TWKEL - Keelung (Chilung), [GEOGRAPHIC_DATA]" at bounding box center [198, 197] width 100 height 8
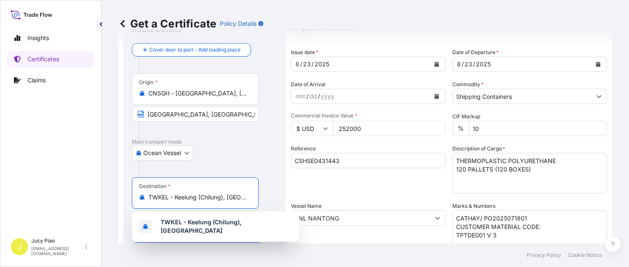
click at [251, 200] on div "TWKEL - Keelung (Chilung), [GEOGRAPHIC_DATA]" at bounding box center [195, 197] width 112 height 8
click at [248, 200] on input "TWKEL - Keelung (Chilung), [GEOGRAPHIC_DATA]" at bounding box center [198, 197] width 100 height 8
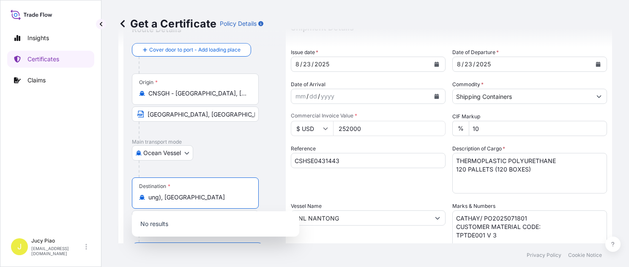
drag, startPoint x: 188, startPoint y: 195, endPoint x: 125, endPoint y: 191, distance: 62.7
click at [125, 191] on div "Route Details Cover door to port - Add loading place Place of loading Road / [G…" at bounding box center [204, 229] width 162 height 427
paste input "TAICHUNG"
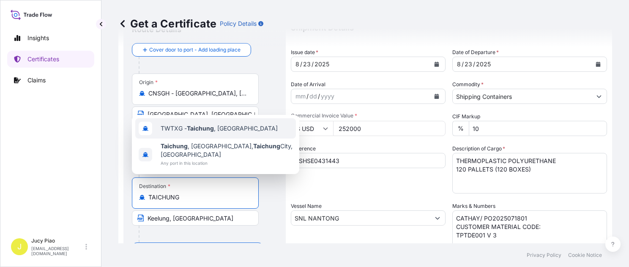
click at [215, 130] on span "TWTXG - Taichung , [GEOGRAPHIC_DATA]" at bounding box center [219, 128] width 117 height 8
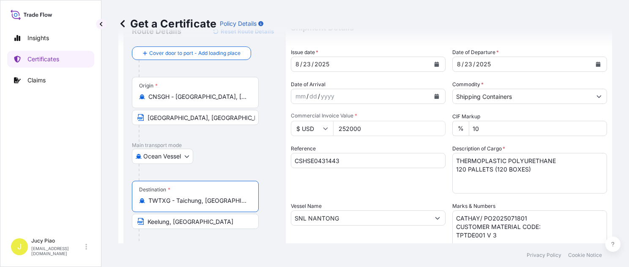
drag, startPoint x: 178, startPoint y: 200, endPoint x: 228, endPoint y: 202, distance: 50.7
click at [228, 200] on input "TWTXG - Taichung, [GEOGRAPHIC_DATA]" at bounding box center [198, 201] width 100 height 8
type input "TWTXG - Taichung, [GEOGRAPHIC_DATA]"
click at [199, 229] on div at bounding box center [199, 237] width 120 height 17
drag, startPoint x: 207, startPoint y: 223, endPoint x: 129, endPoint y: 222, distance: 78.2
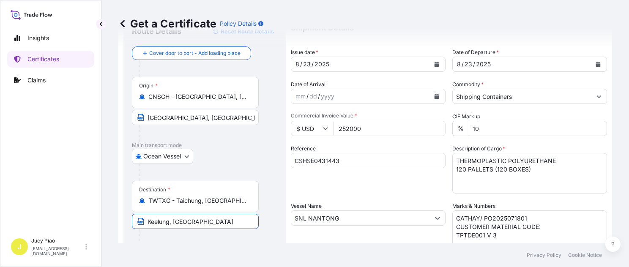
click at [129, 222] on div "Route Details Reset Route Details Cover door to port - Add loading place Place …" at bounding box center [204, 229] width 162 height 427
paste input "[PERSON_NAME]"
type input "[GEOGRAPHIC_DATA], [GEOGRAPHIC_DATA]"
click at [268, 168] on div at bounding box center [208, 172] width 139 height 17
click at [342, 222] on input "SNL NANTONG" at bounding box center [360, 218] width 139 height 15
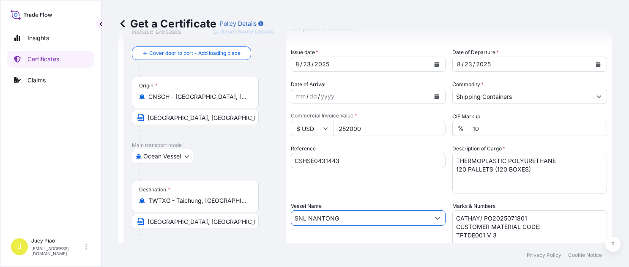
drag, startPoint x: 345, startPoint y: 221, endPoint x: 254, endPoint y: 213, distance: 91.2
click at [254, 213] on form "Route Details Reset Route Details Cover door to port - Add loading place Place …" at bounding box center [365, 229] width 494 height 437
paste input "TEH VICTORY"
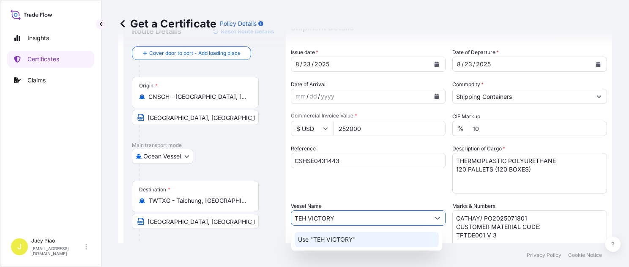
click at [334, 242] on p "Use "TEH VICTORY"" at bounding box center [327, 239] width 58 height 8
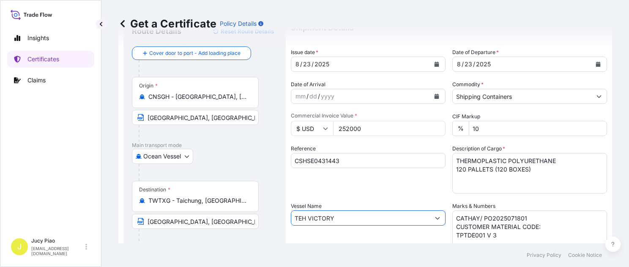
type input "TEH VICTORY"
click at [351, 194] on div "Shipment Details Issue date * [DATE] Date of Departure * [DATE] Date of Arrival…" at bounding box center [449, 217] width 316 height 403
drag, startPoint x: 369, startPoint y: 131, endPoint x: 326, endPoint y: 134, distance: 42.8
click at [326, 134] on div "$ USD 252000" at bounding box center [368, 128] width 155 height 15
type input "7530"
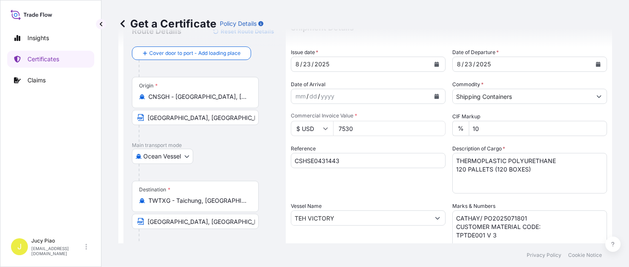
click at [359, 143] on div "Shipment Details Issue date * [DATE] Date of Departure * [DATE] Date of Arrival…" at bounding box center [449, 217] width 316 height 403
click at [538, 177] on textarea "THERMOPLASTIC POLYURETHANE 120 PALLETS (120 BOXES)" at bounding box center [529, 173] width 155 height 41
drag, startPoint x: 538, startPoint y: 172, endPoint x: 446, endPoint y: 170, distance: 91.7
click at [446, 170] on div "Shipment Details Issue date * [DATE] Date of Departure * [DATE] Date of Arrival…" at bounding box center [449, 217] width 316 height 403
paste textarea "PALLET (40 BAG"
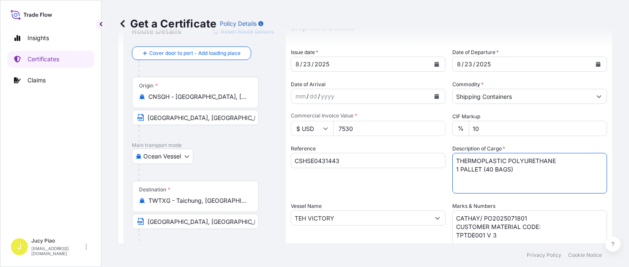
type textarea "THERMOPLASTIC POLYURETHANE 1 PALLET (40 BAGS)"
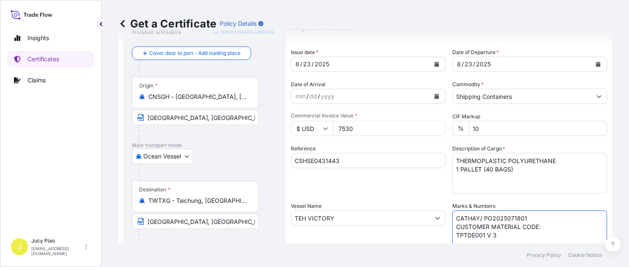
click at [520, 222] on textarea "CATHAY/ PO2025071801 CUSTOMER MATERIAL CODE: TPTDE001 V 3" at bounding box center [529, 232] width 155 height 42
drag, startPoint x: 497, startPoint y: 238, endPoint x: 435, endPoint y: 211, distance: 67.2
click at [435, 211] on div "Shipment Details Issue date * [DATE] Date of Departure * [DATE] Date of Arrival…" at bounding box center [449, 217] width 316 height 403
paste textarea "[PERSON_NAME] INDUSTRY CO., LTD"
paste textarea "PO#TW01-PO40-2506100001"
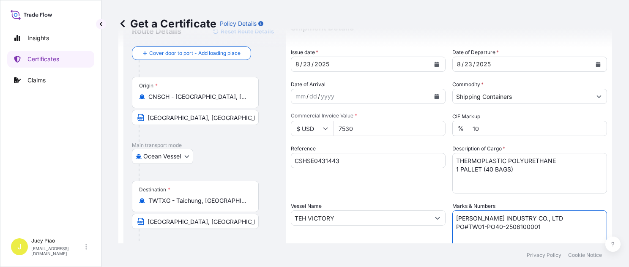
paste textarea "TAICHUNG PORT"
type textarea "[PERSON_NAME] INDUSTRY CO., LTD PO#TW01-PO40-2506100001 TAICHUNG PORT"
click at [418, 194] on div "Shipment Details Issue date * [DATE] Date of Departure * [DATE] Date of Arrival…" at bounding box center [449, 217] width 316 height 403
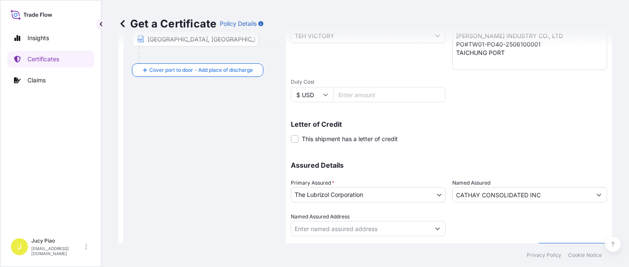
scroll to position [235, 0]
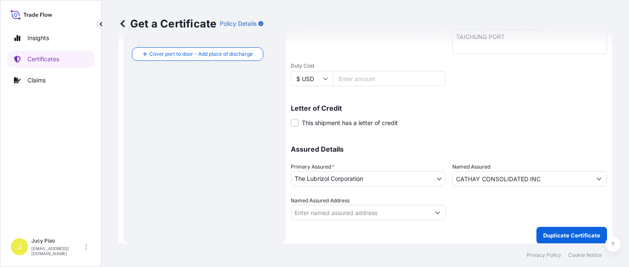
click at [464, 177] on input "CATHAY CONSOLIDATED INC" at bounding box center [522, 178] width 139 height 15
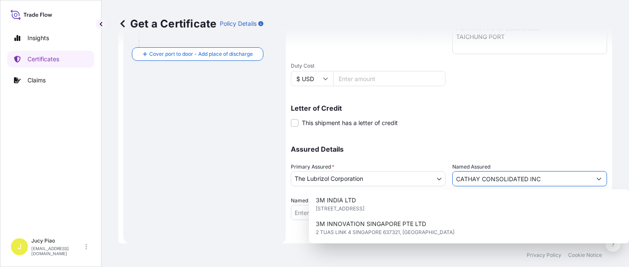
click at [546, 177] on input "CATHAY CONSOLIDATED INC" at bounding box center [522, 178] width 139 height 15
drag, startPoint x: 565, startPoint y: 179, endPoint x: 325, endPoint y: 165, distance: 240.5
click at [325, 165] on div "Assured Details Primary Assured * The Lubrizol Corporation The Lubrizol Corpora…" at bounding box center [449, 178] width 316 height 85
paste input "[PERSON_NAME] INDUSTRY CO"
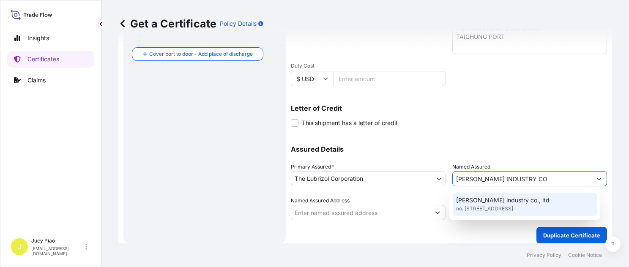
click at [513, 211] on span "no. [STREET_ADDRESS]" at bounding box center [484, 209] width 57 height 8
type input "[PERSON_NAME] industry co., ltd"
type input "no. [STREET_ADDRESS]"
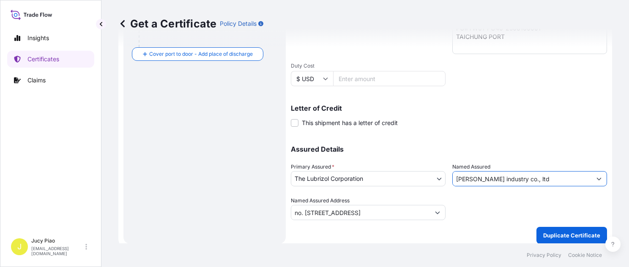
type input "[PERSON_NAME] industry co., ltd"
click at [544, 201] on div at bounding box center [529, 209] width 155 height 24
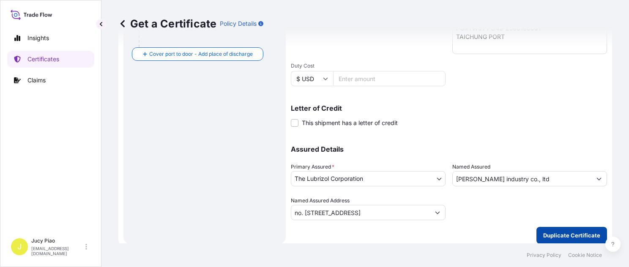
click at [586, 240] on button "Duplicate Certificate" at bounding box center [571, 235] width 71 height 17
type input "no. [STREET_ADDRESS]"
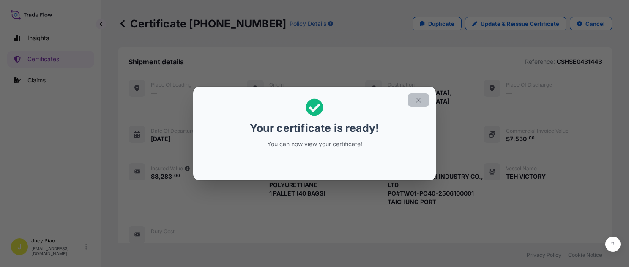
click at [422, 102] on icon "button" at bounding box center [419, 100] width 8 height 8
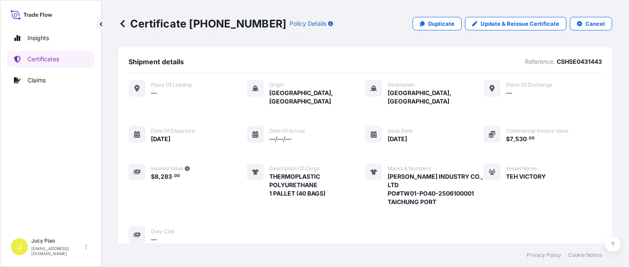
click at [466, 114] on div "Place of Loading — Origin [GEOGRAPHIC_DATA], [GEOGRAPHIC_DATA] Destination [GEO…" at bounding box center [365, 162] width 473 height 164
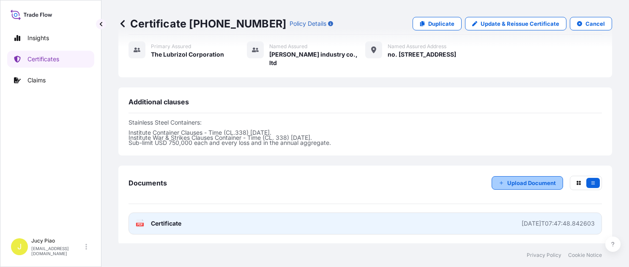
scroll to position [292, 0]
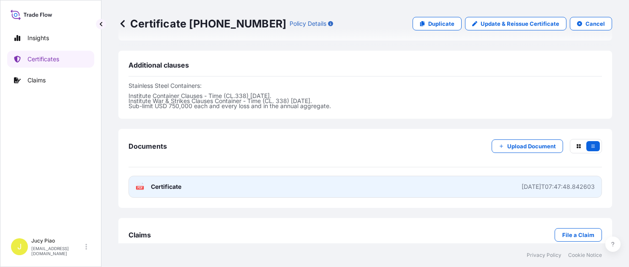
click at [493, 185] on link "PDF Certificate [DATE]T07:47:48.842603" at bounding box center [365, 187] width 473 height 22
